Goal: Register for event/course

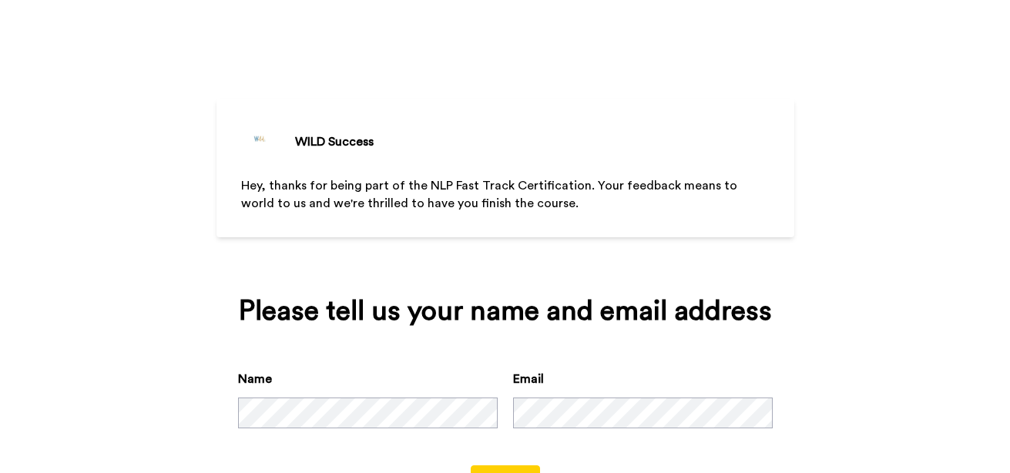
scroll to position [66, 0]
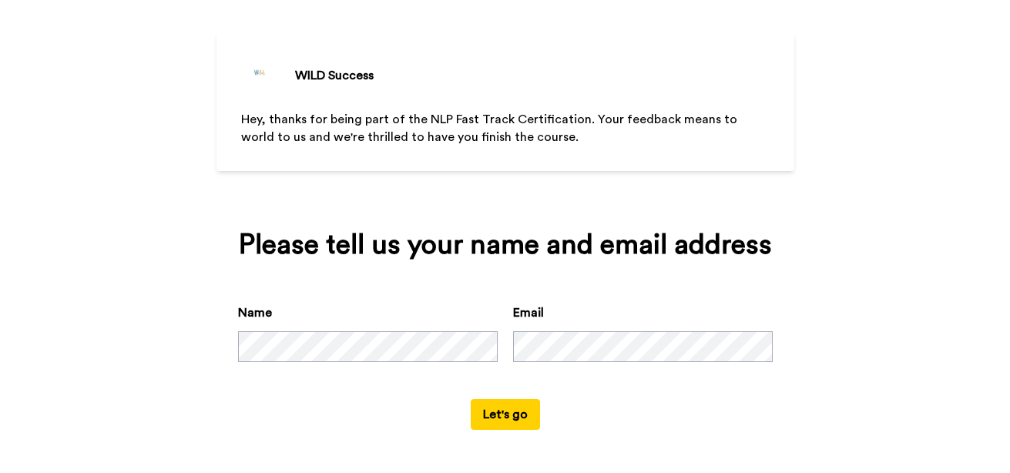
click at [501, 414] on button "Let's go" at bounding box center [505, 414] width 69 height 31
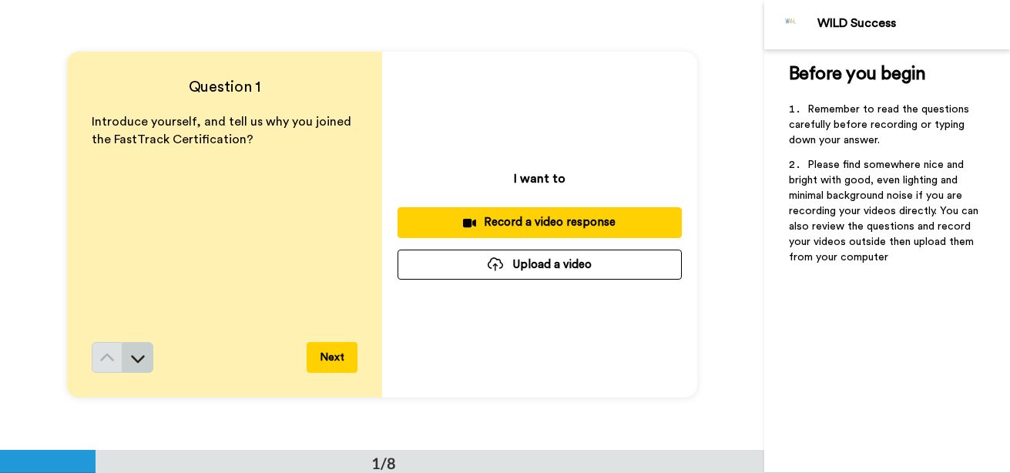
click at [139, 361] on icon at bounding box center [137, 357] width 15 height 15
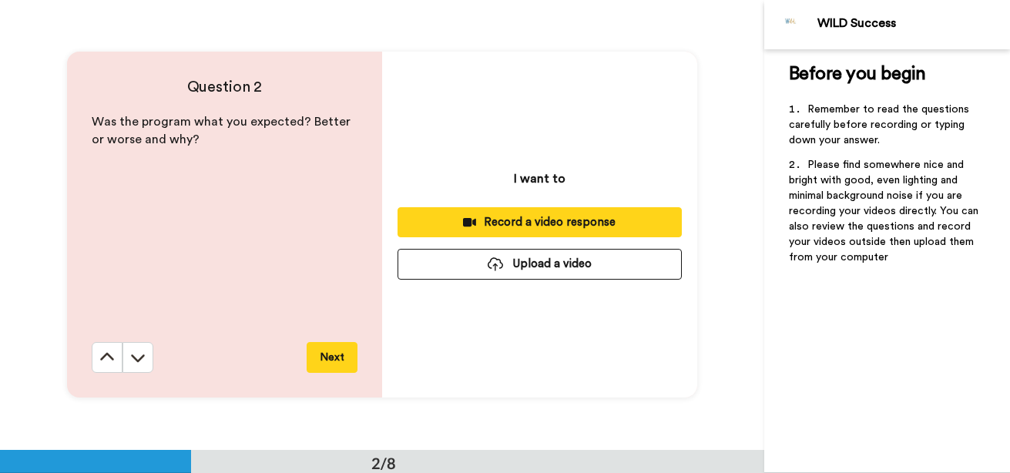
scroll to position [450, 0]
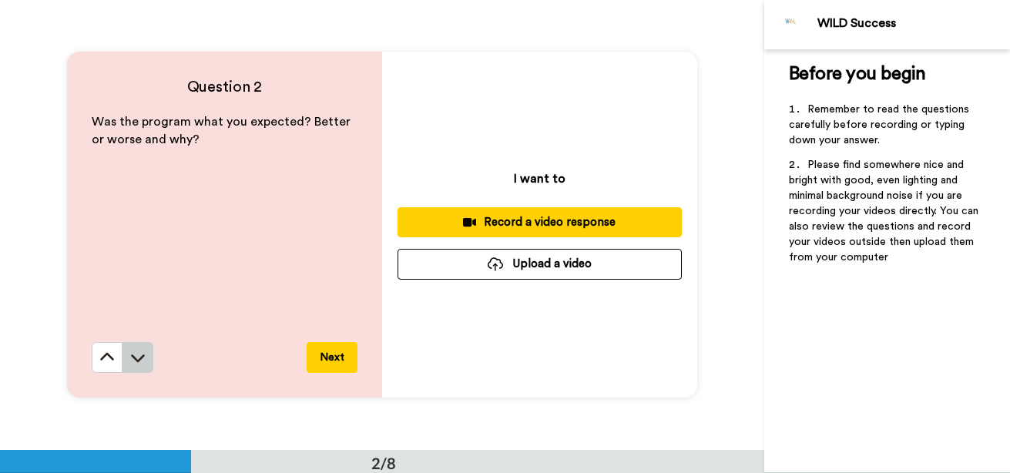
click at [145, 355] on button at bounding box center [137, 357] width 31 height 31
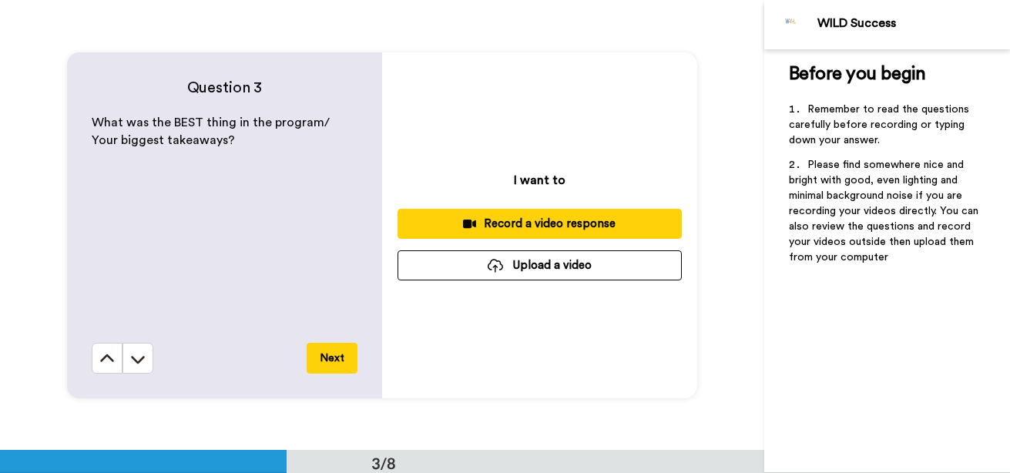
scroll to position [900, 0]
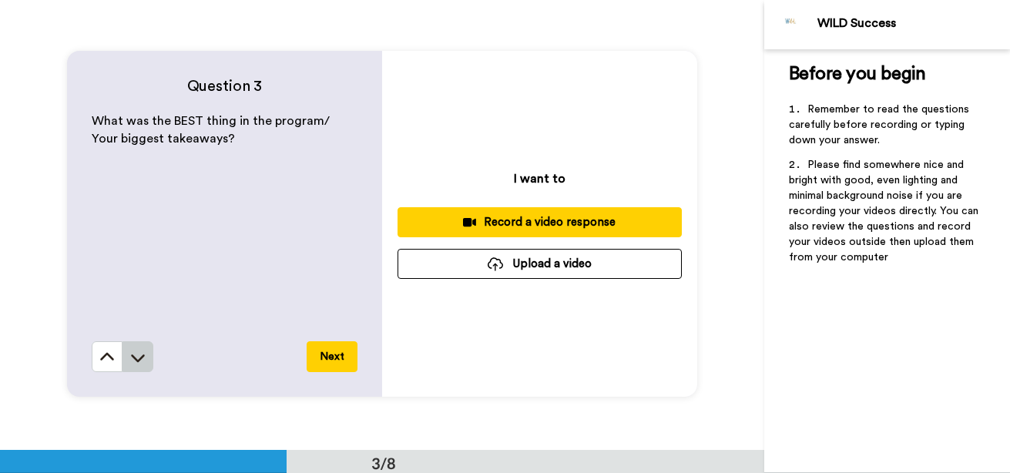
click at [139, 343] on button at bounding box center [137, 356] width 31 height 31
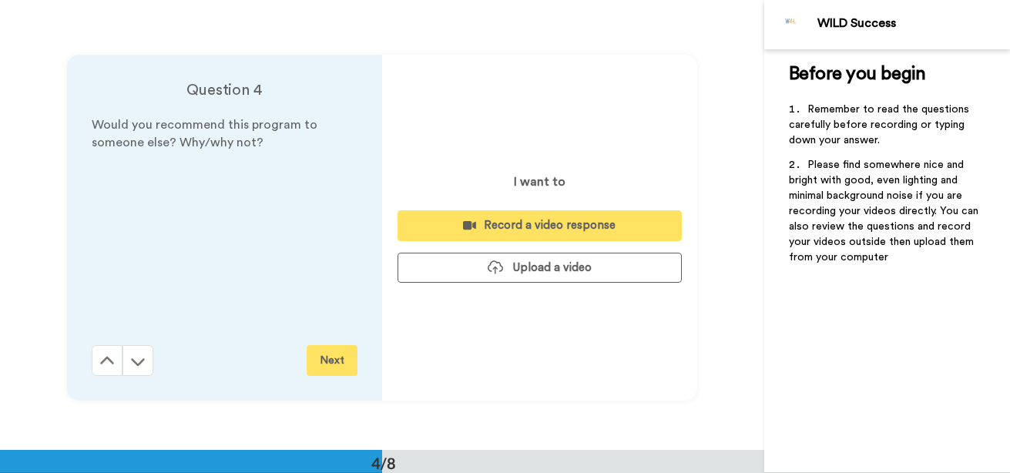
scroll to position [1349, 0]
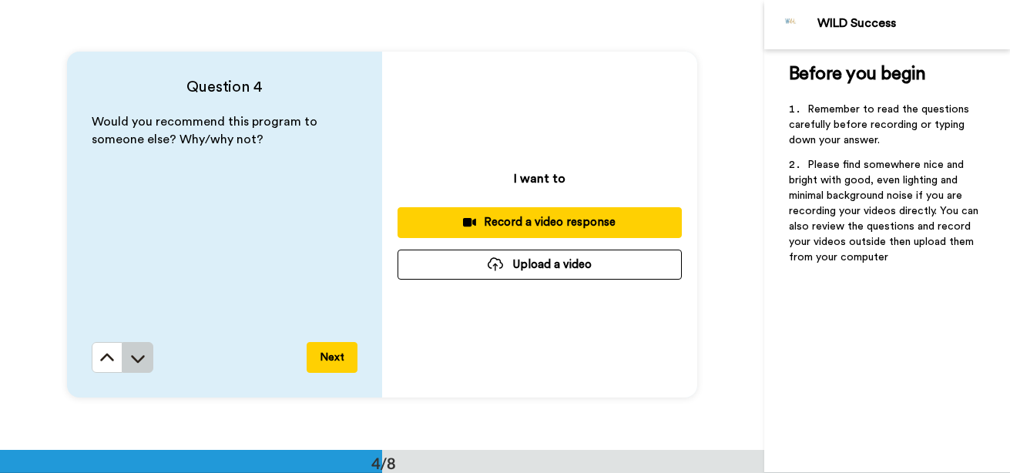
click at [148, 351] on button at bounding box center [137, 357] width 31 height 31
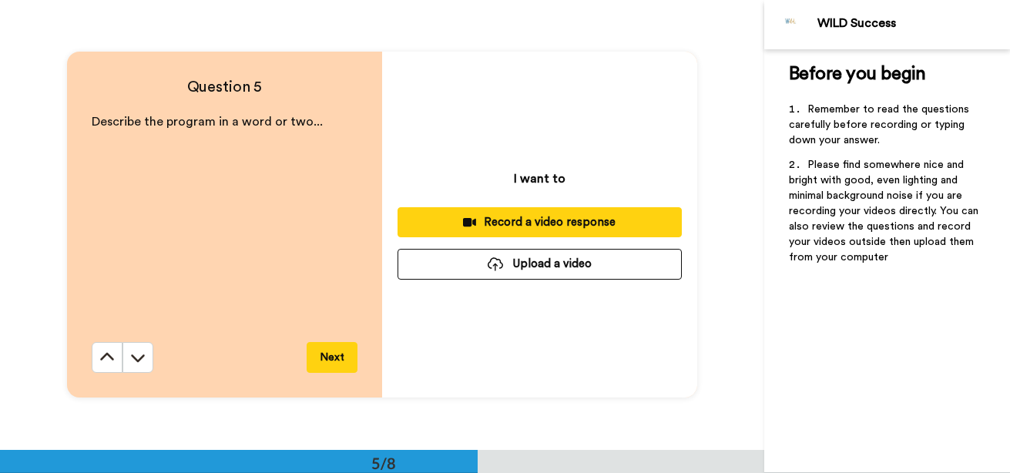
scroll to position [1799, 0]
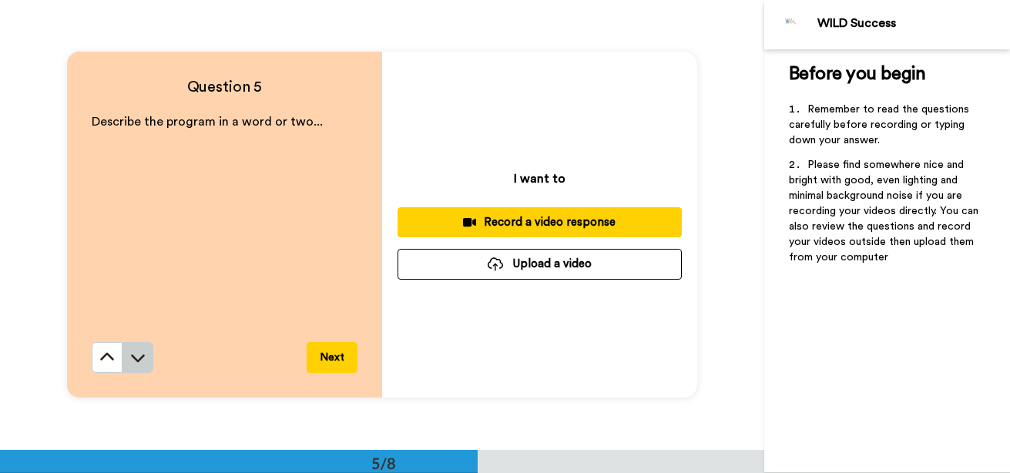
click at [143, 357] on button at bounding box center [137, 357] width 31 height 31
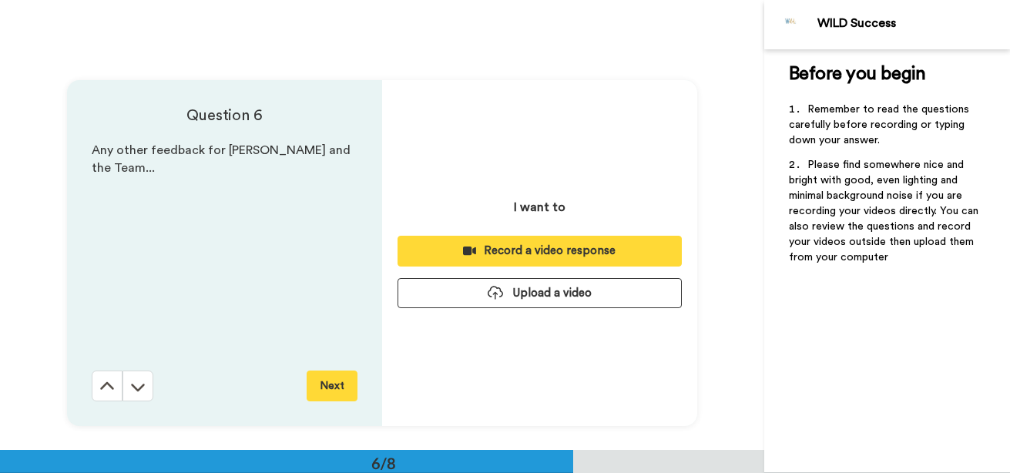
scroll to position [2248, 0]
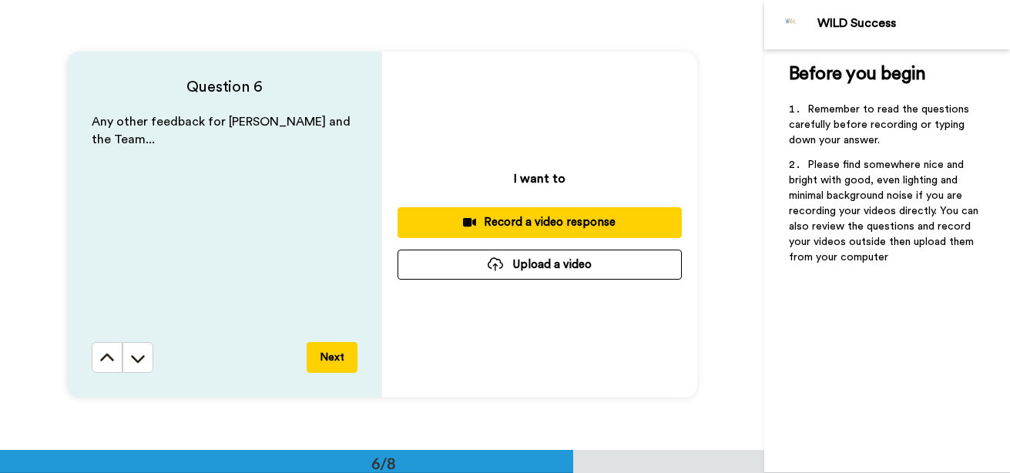
click at [143, 357] on button at bounding box center [137, 357] width 31 height 31
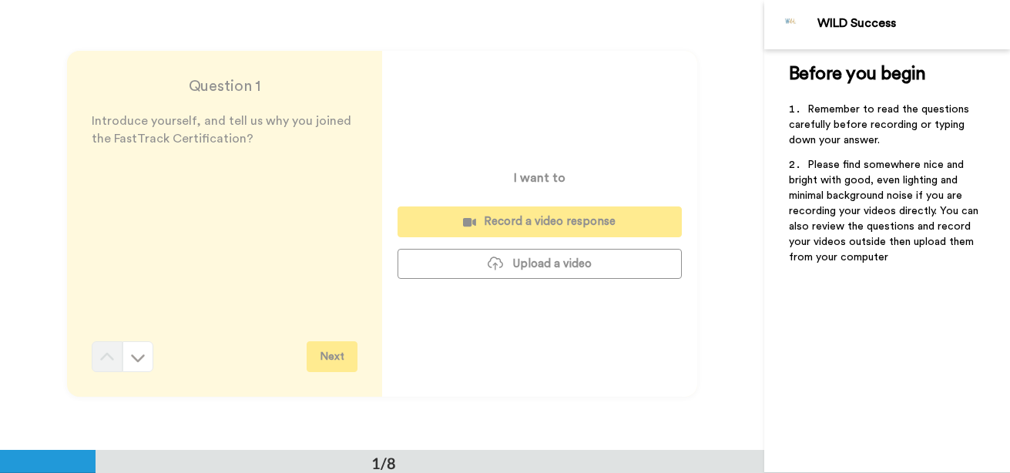
scroll to position [0, 0]
